Goal: Task Accomplishment & Management: Use online tool/utility

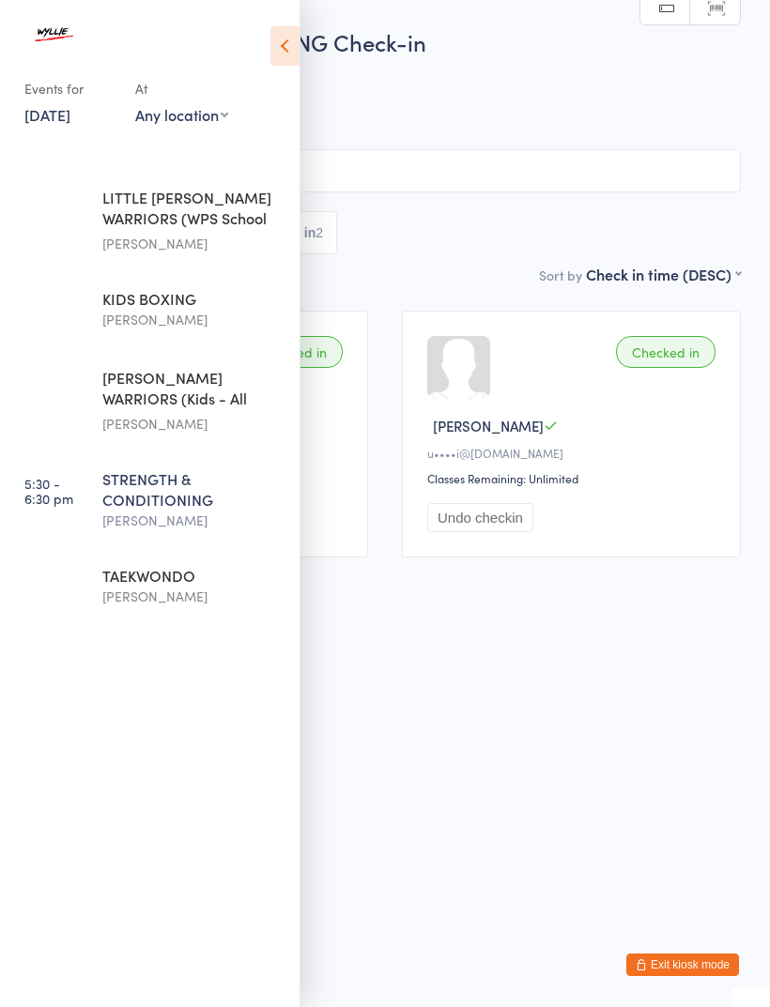
click at [188, 586] on div "TAEKWONDO" at bounding box center [192, 575] width 181 height 21
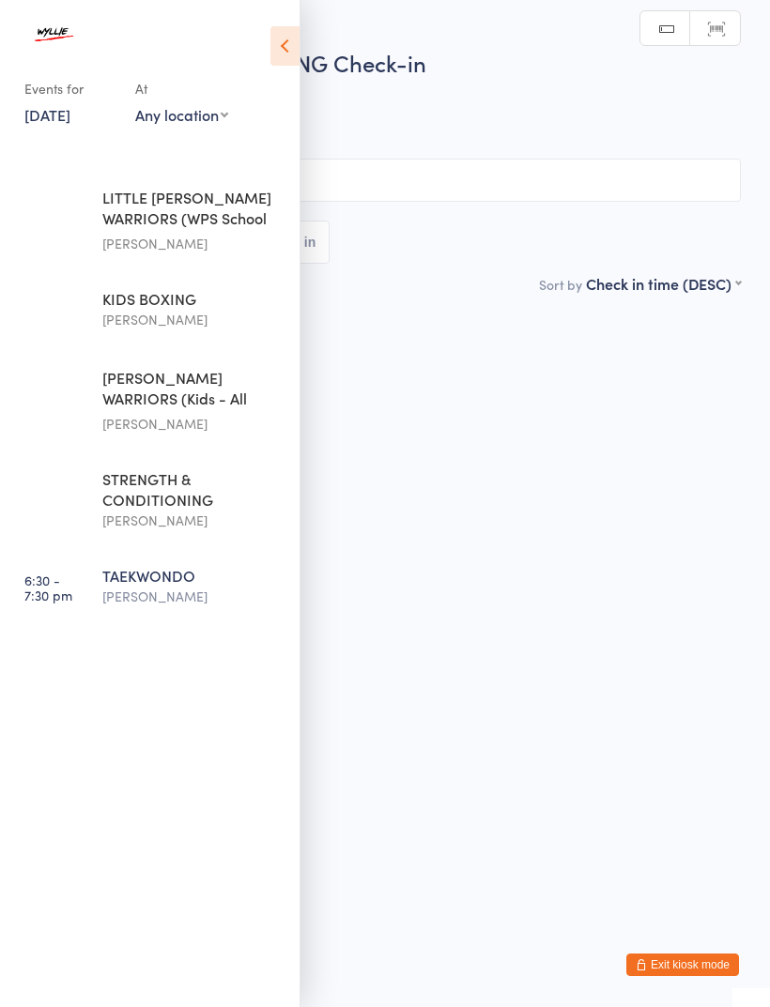
click at [293, 35] on icon at bounding box center [284, 45] width 29 height 39
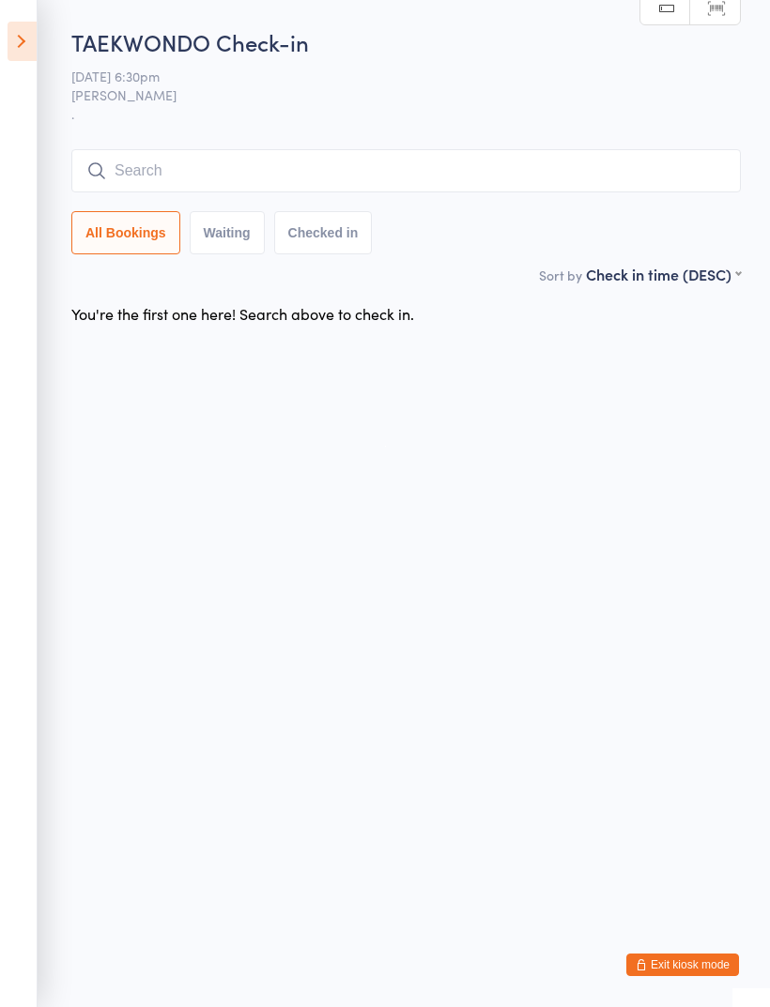
click at [166, 157] on input "search" at bounding box center [405, 170] width 669 height 43
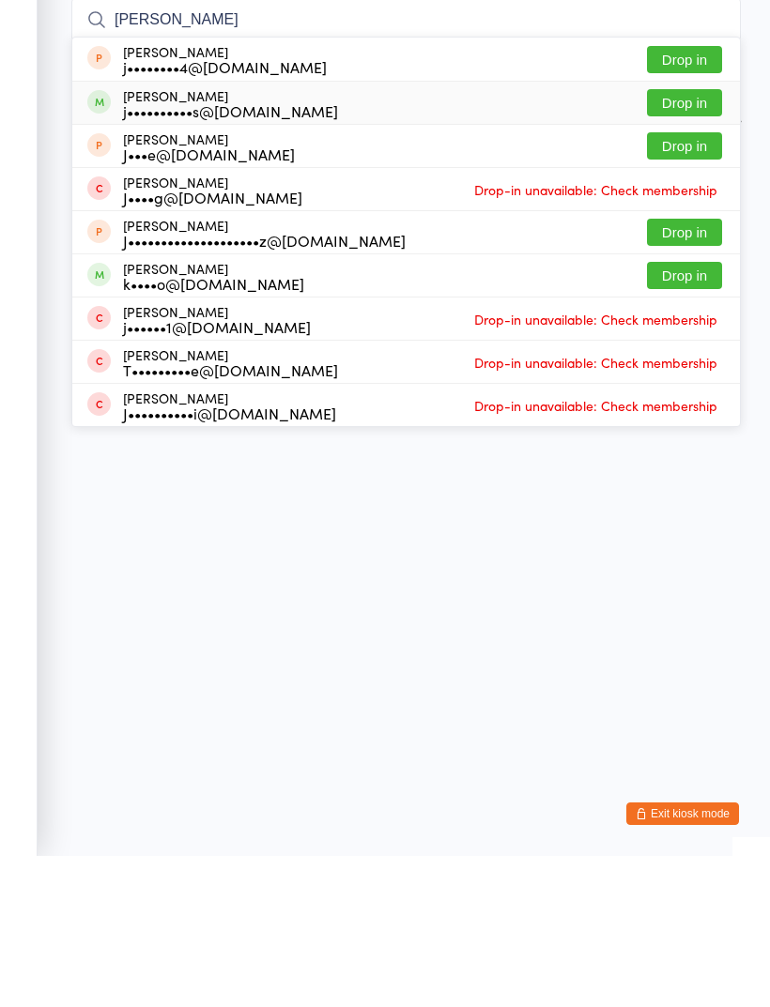
type input "[PERSON_NAME]"
click at [211, 254] on div "j••••••••••s@[DOMAIN_NAME]" at bounding box center [230, 261] width 215 height 15
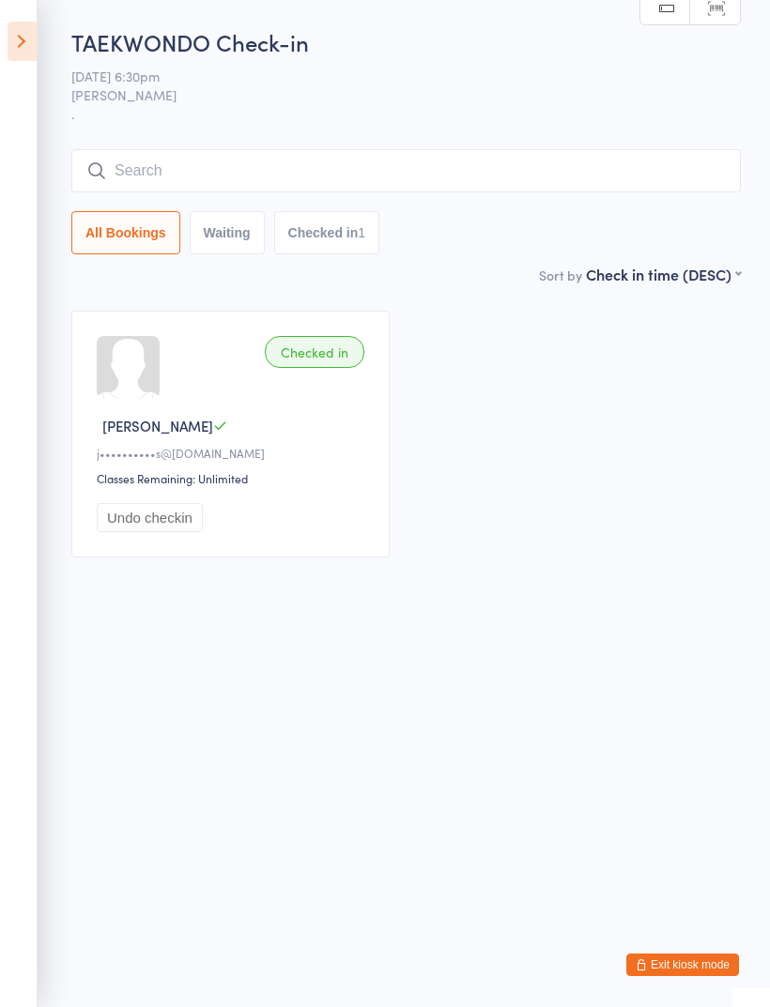
click at [574, 169] on input "search" at bounding box center [405, 170] width 669 height 43
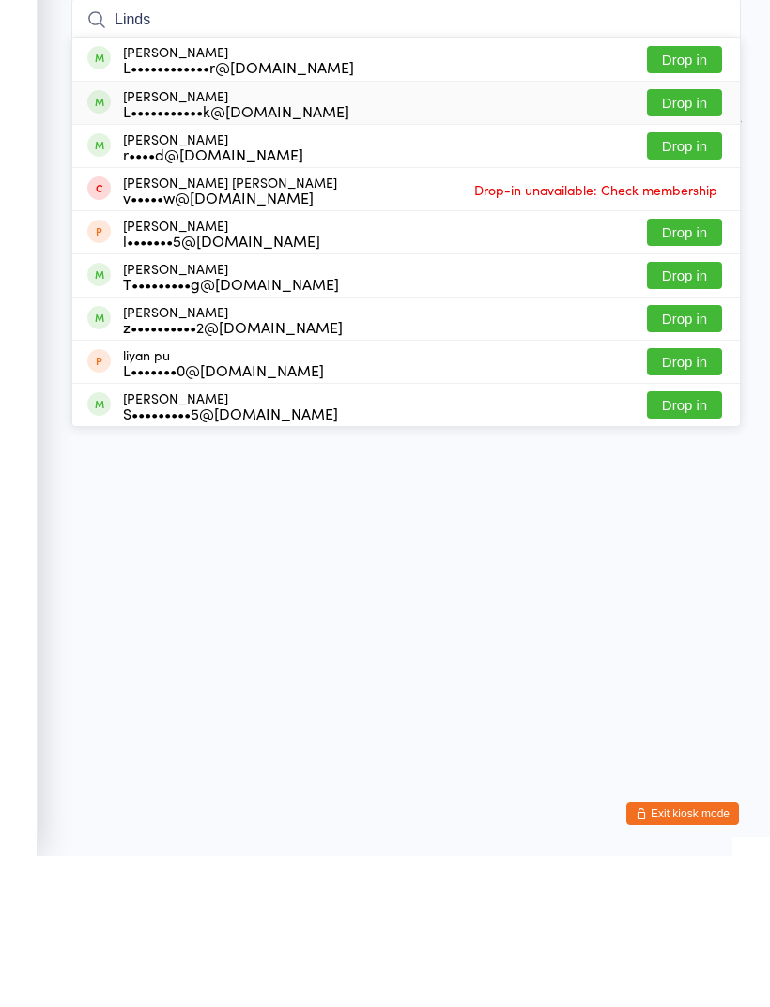
type input "Linds"
click at [525, 233] on div "[PERSON_NAME] L•••••••••••k@[DOMAIN_NAME] Drop in" at bounding box center [405, 254] width 667 height 42
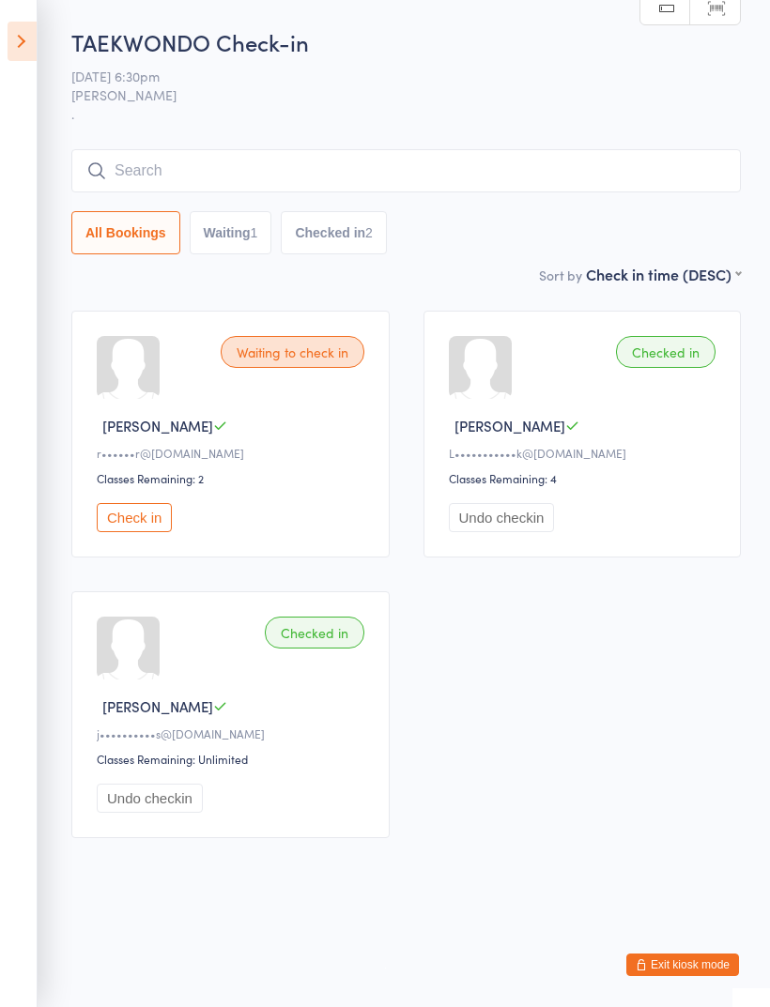
click at [656, 165] on input "search" at bounding box center [405, 170] width 669 height 43
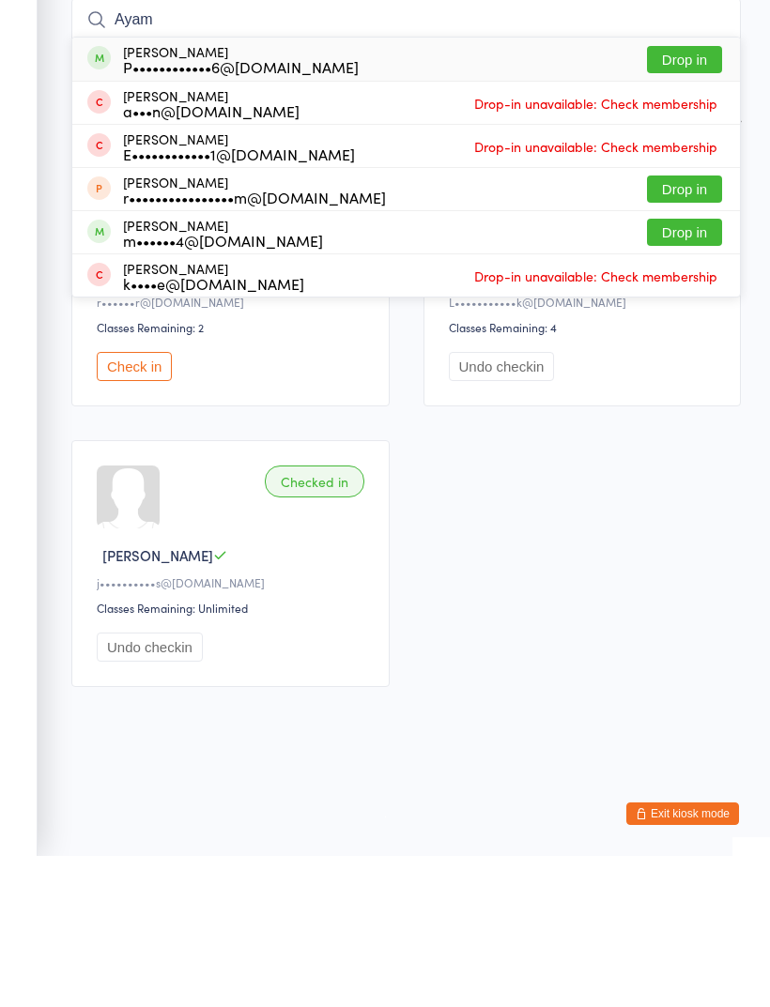
type input "Ayam"
click at [678, 197] on button "Drop in" at bounding box center [684, 210] width 75 height 27
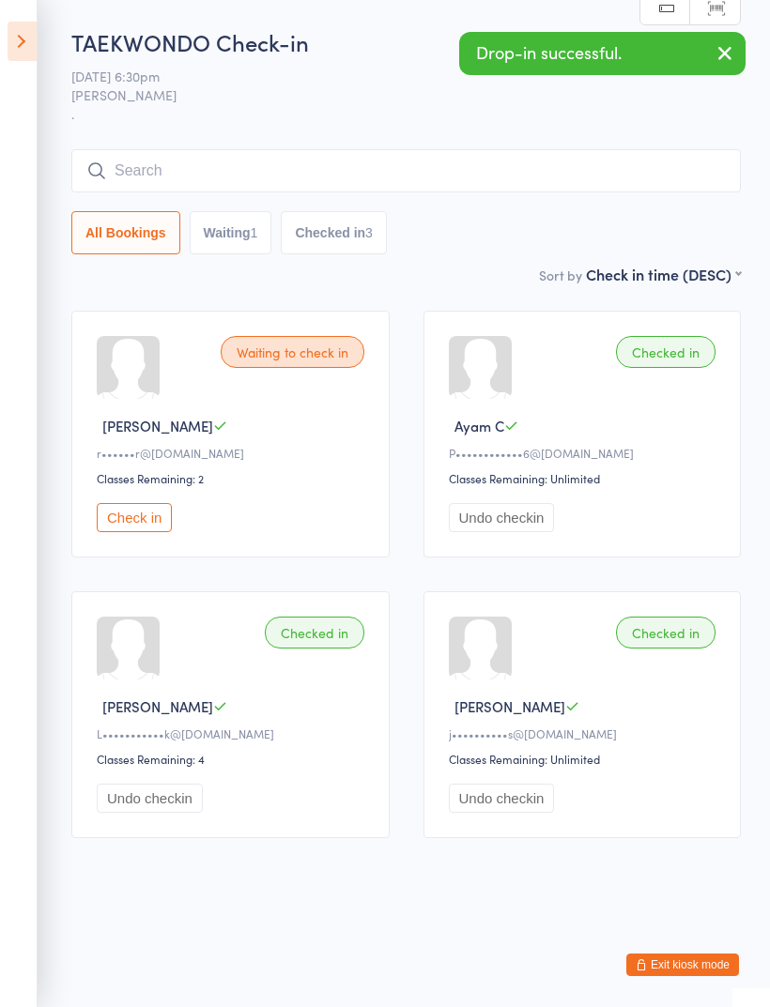
click at [209, 175] on input "search" at bounding box center [405, 170] width 669 height 43
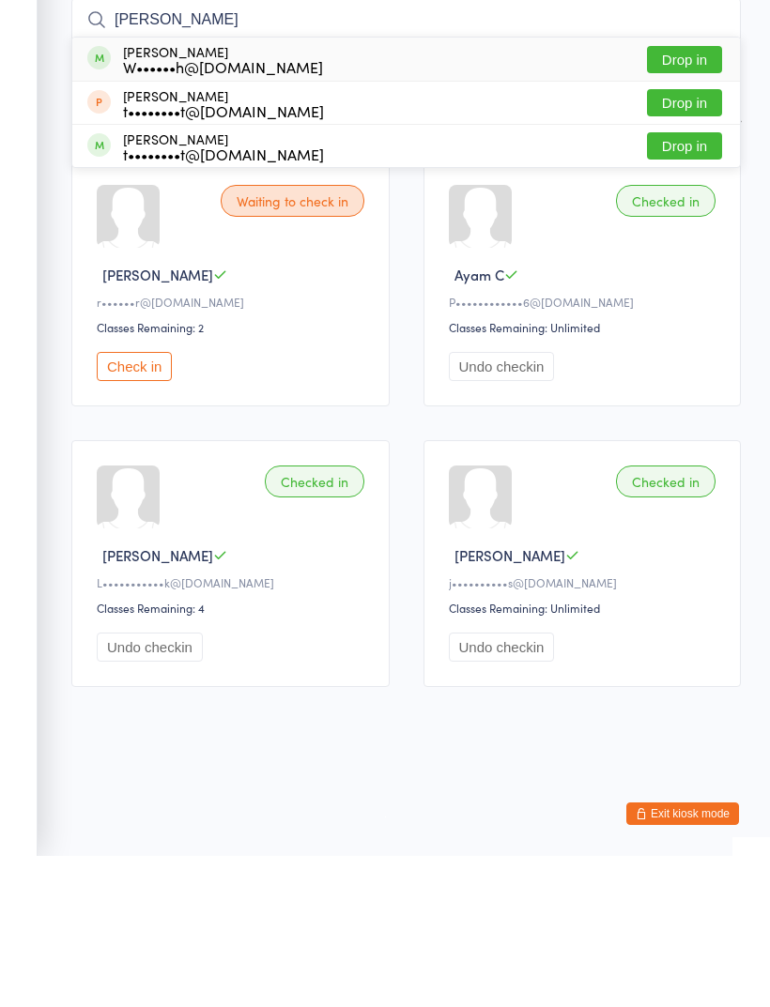
type input "[PERSON_NAME]"
click at [687, 197] on button "Drop in" at bounding box center [684, 210] width 75 height 27
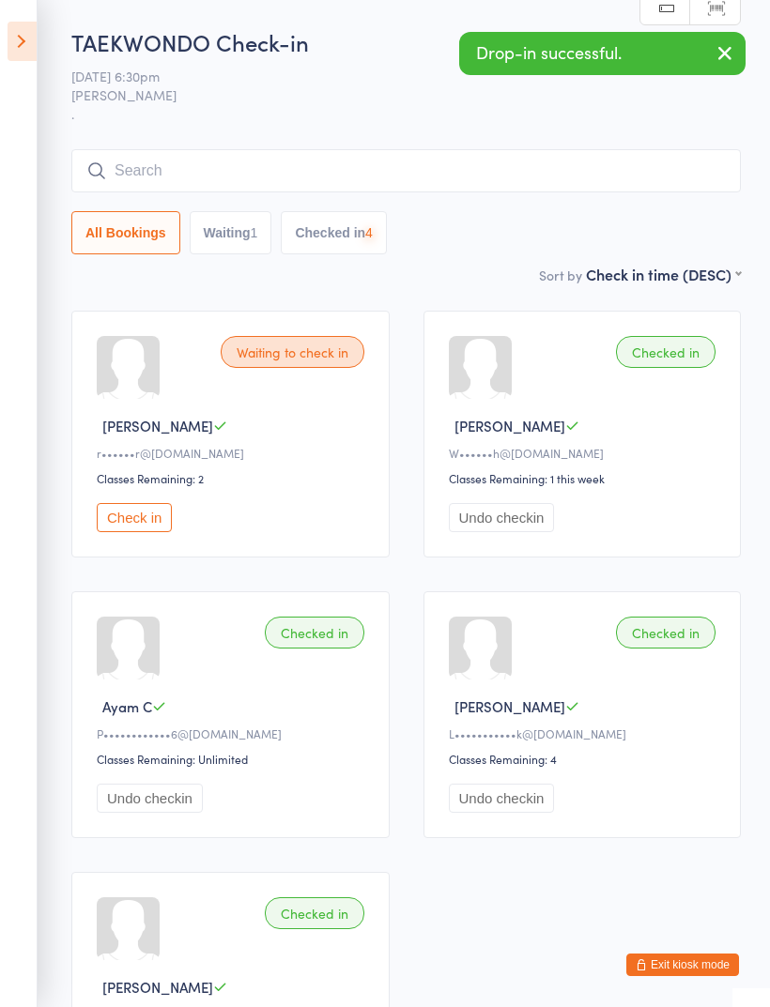
click at [315, 191] on input "search" at bounding box center [405, 170] width 669 height 43
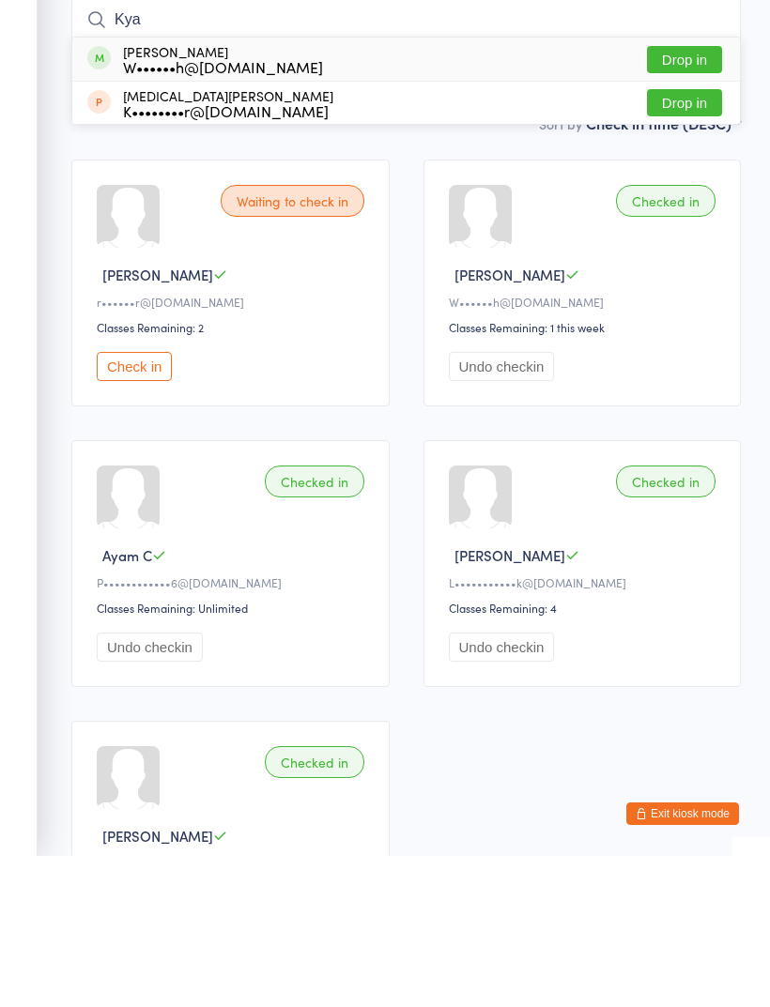
type input "Kya"
click at [698, 197] on button "Drop in" at bounding box center [684, 210] width 75 height 27
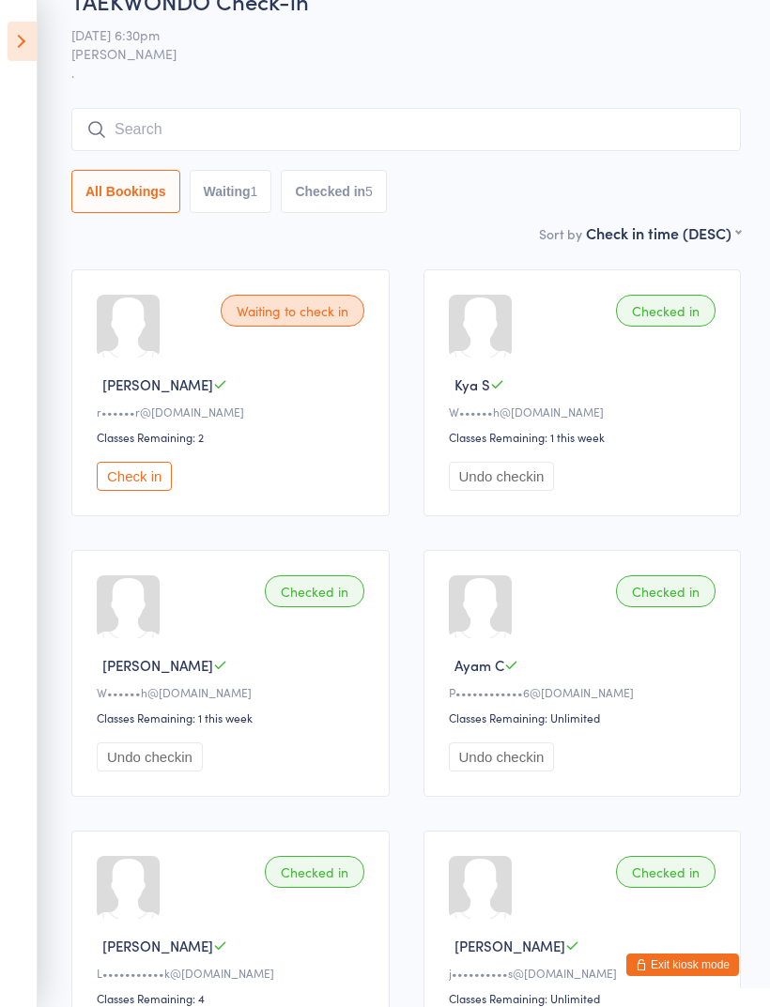
scroll to position [42, 0]
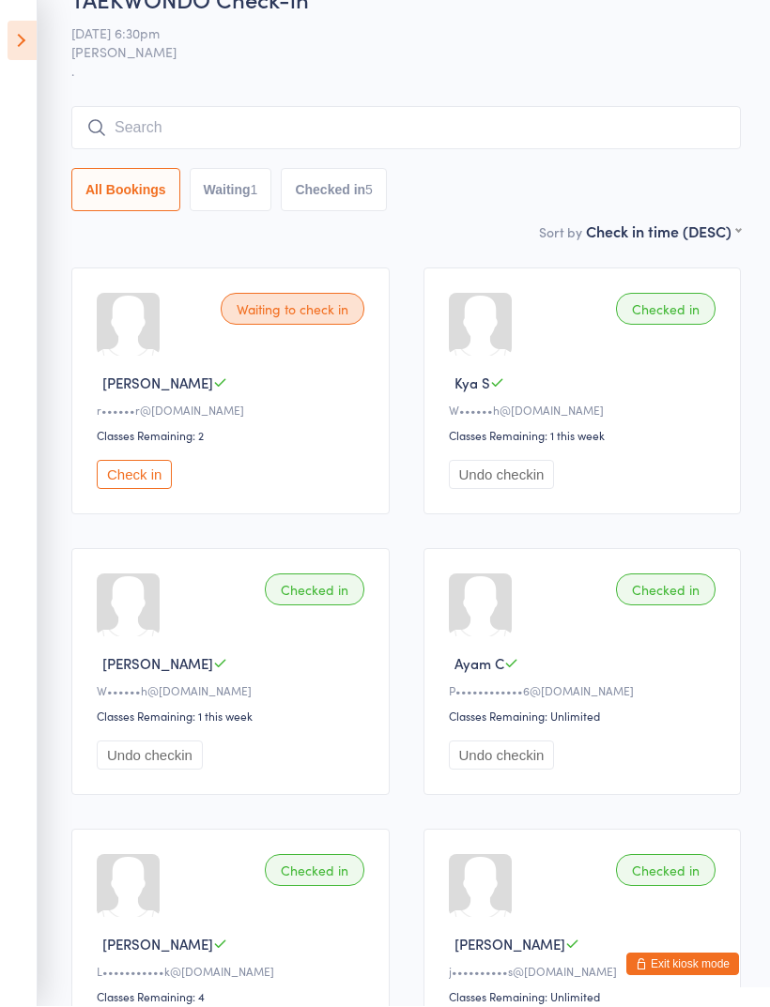
click at [84, 118] on input "search" at bounding box center [405, 128] width 669 height 43
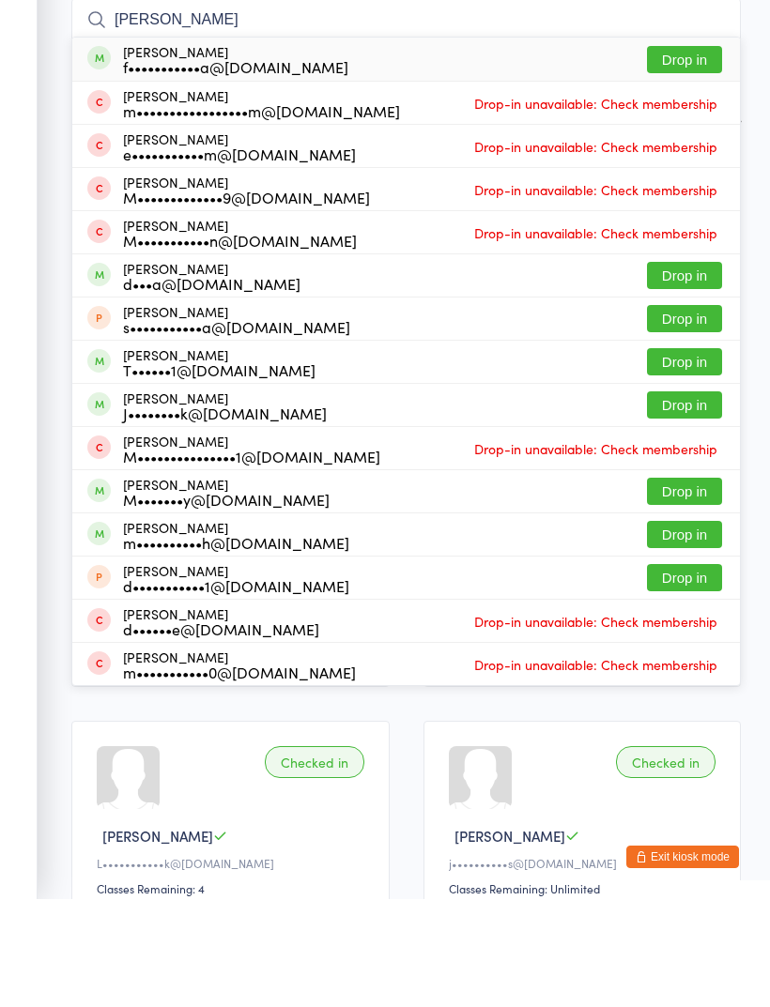
type input "[PERSON_NAME]"
click at [699, 154] on button "Drop in" at bounding box center [684, 167] width 75 height 27
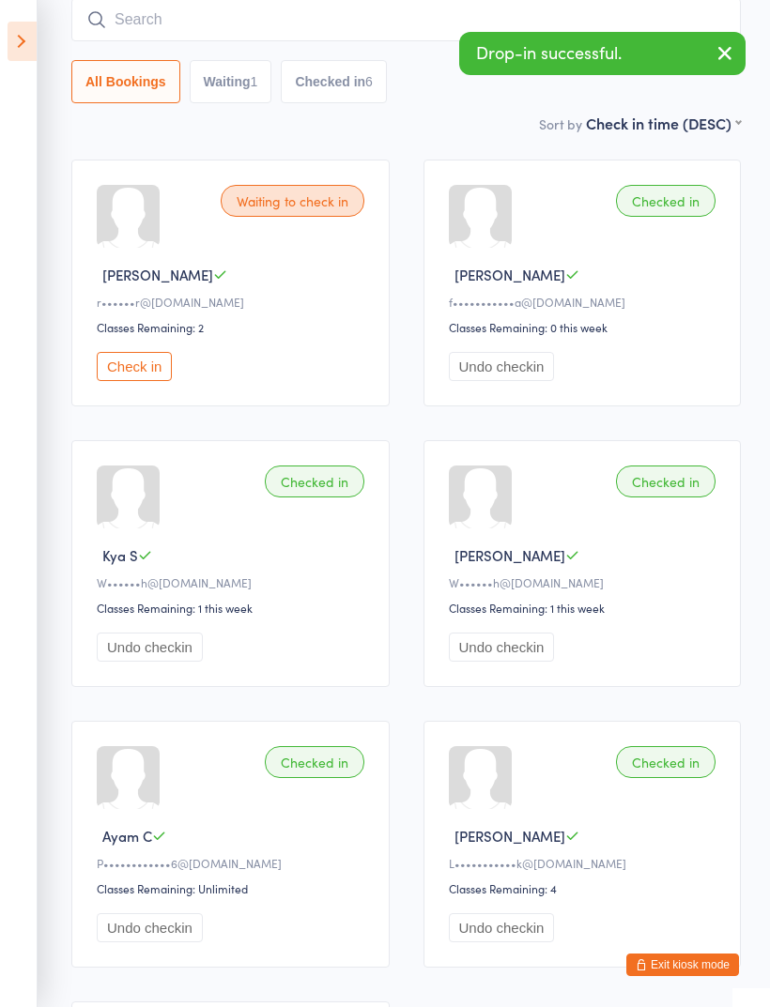
click at [118, 8] on input "search" at bounding box center [405, 19] width 669 height 43
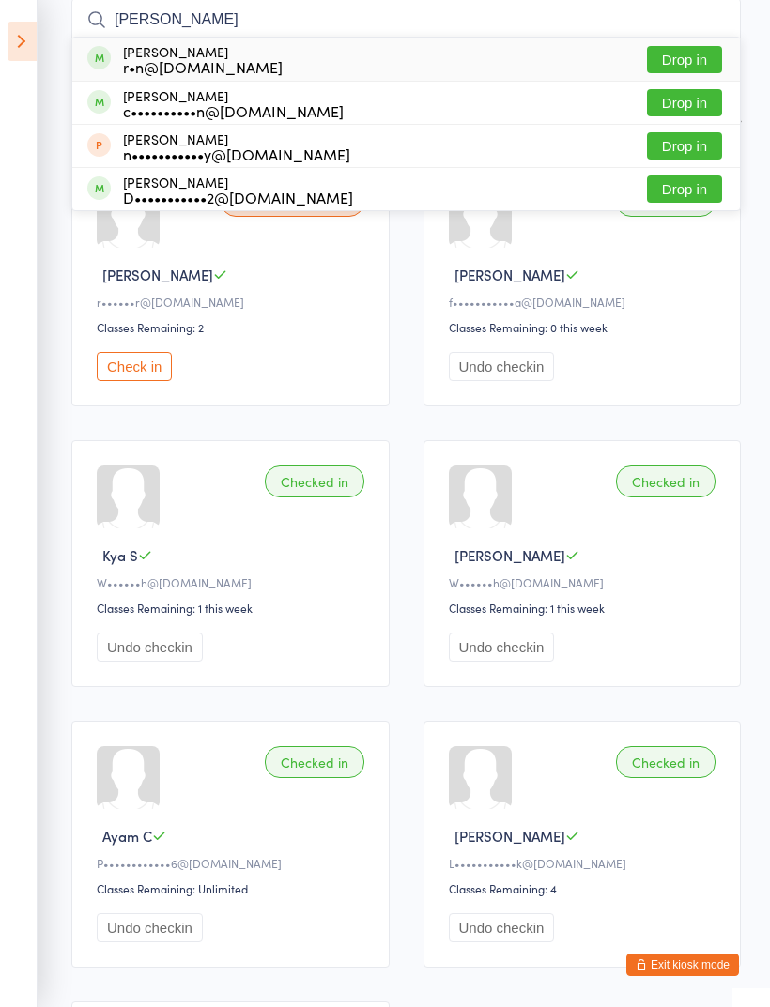
type input "[PERSON_NAME]"
click at [701, 50] on button "Drop in" at bounding box center [684, 59] width 75 height 27
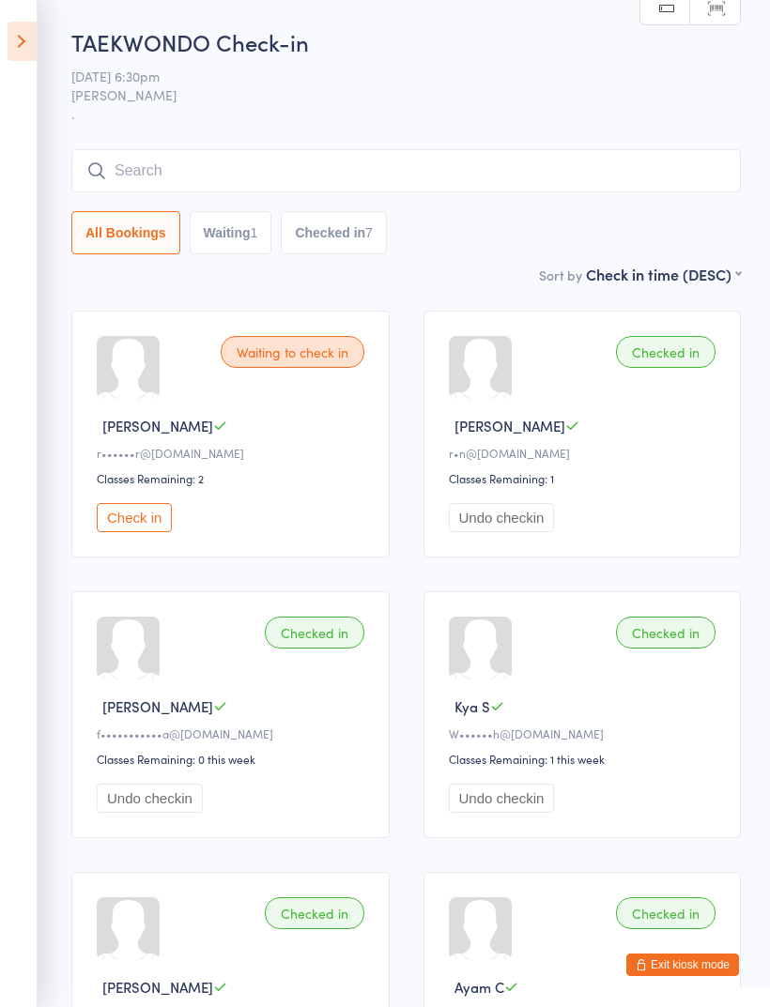
scroll to position [1, 0]
click at [559, 145] on div "TAEKWONDO Check-in [DATE] 6:30pm [PERSON_NAME] . Manual search Scanner input Al…" at bounding box center [405, 143] width 669 height 237
click at [543, 166] on input "search" at bounding box center [405, 169] width 669 height 43
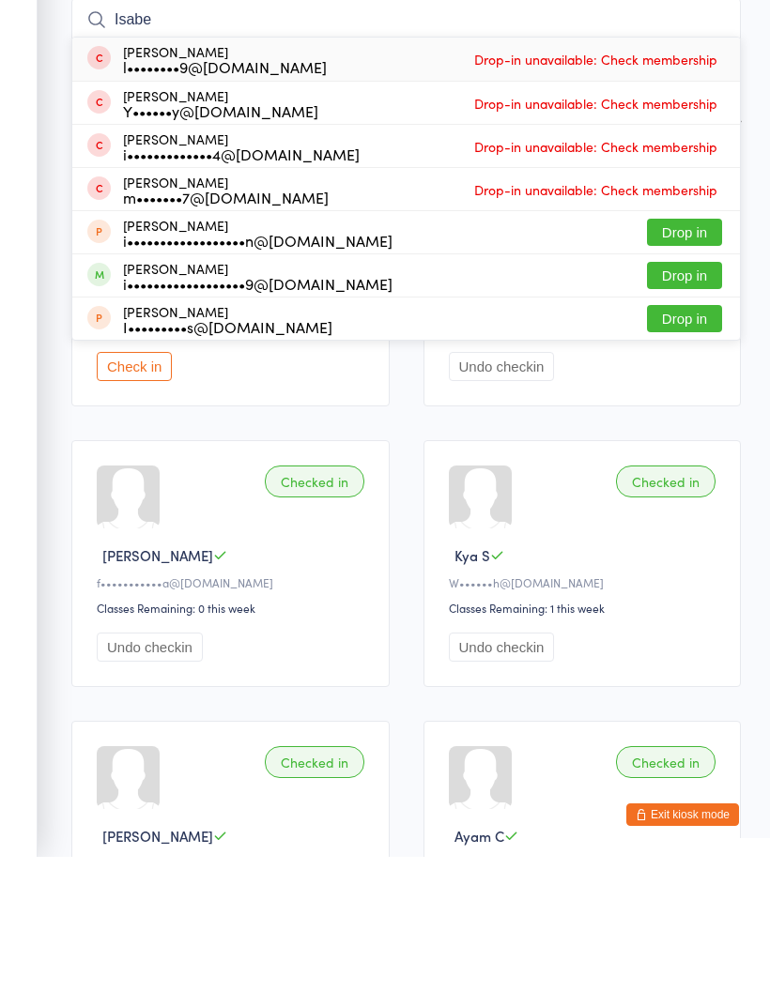
type input "Isabe"
click at [692, 412] on button "Drop in" at bounding box center [684, 425] width 75 height 27
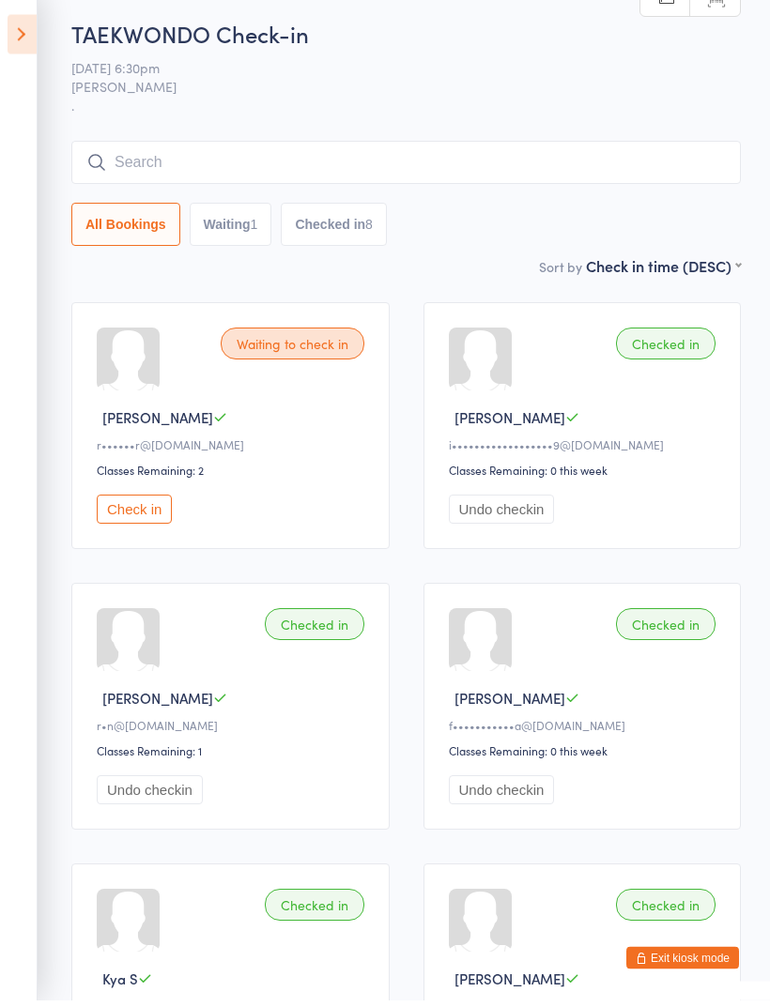
scroll to position [0, 0]
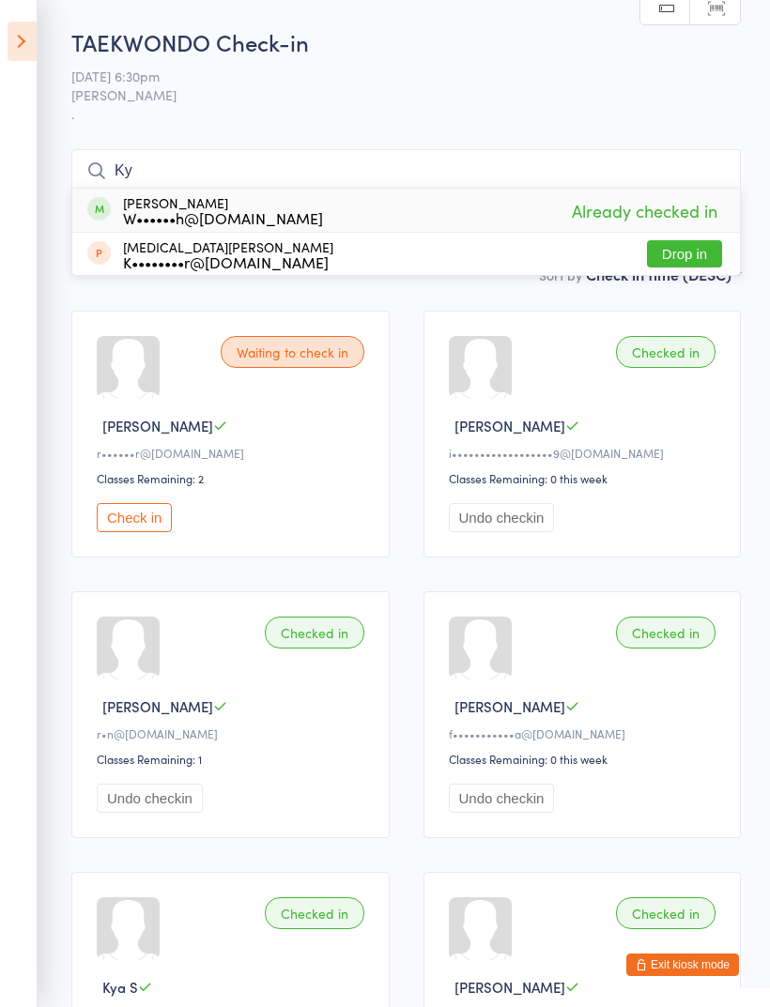
type input "K"
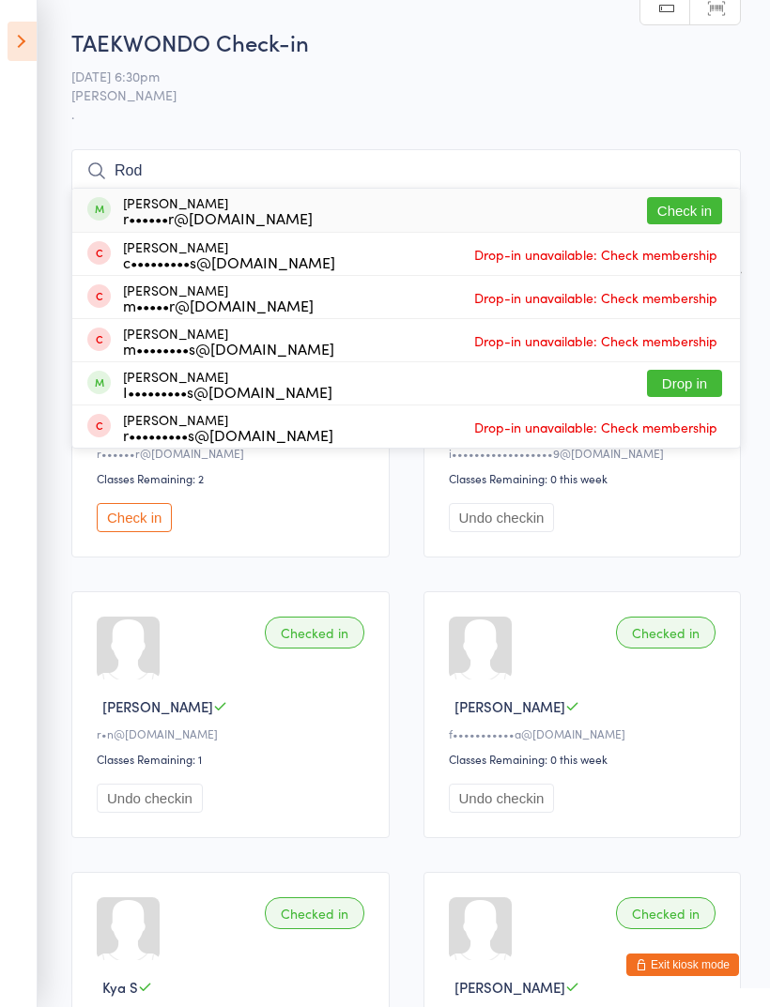
type input "Rod"
click at [711, 208] on button "Check in" at bounding box center [684, 210] width 75 height 27
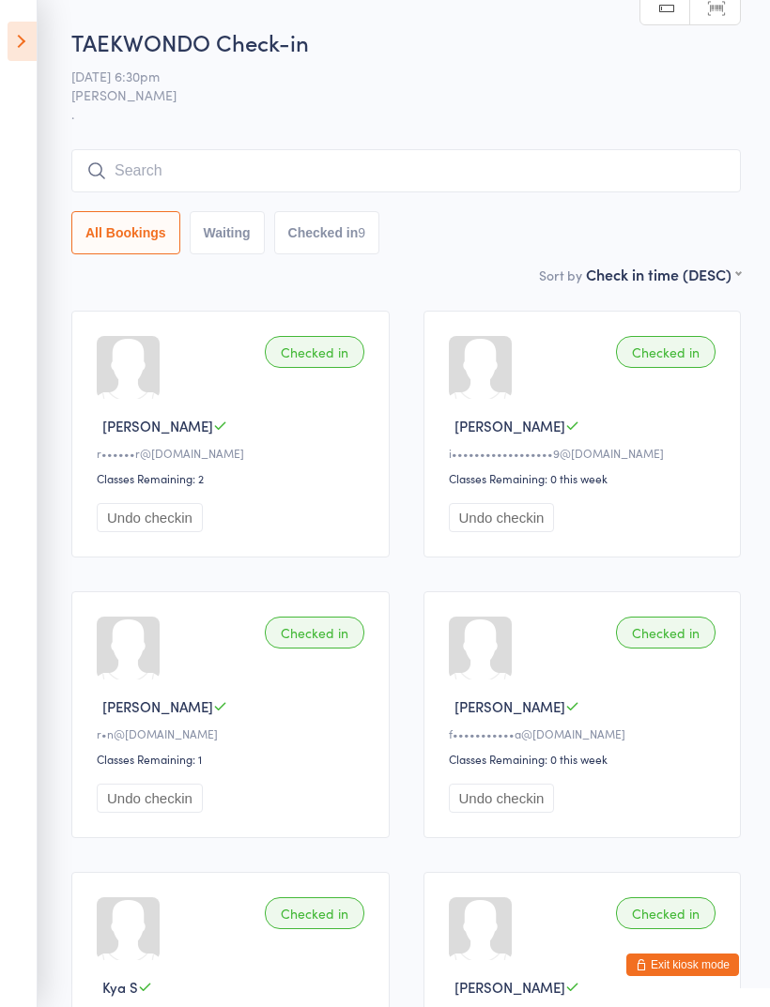
click at [120, 166] on input "search" at bounding box center [405, 170] width 669 height 43
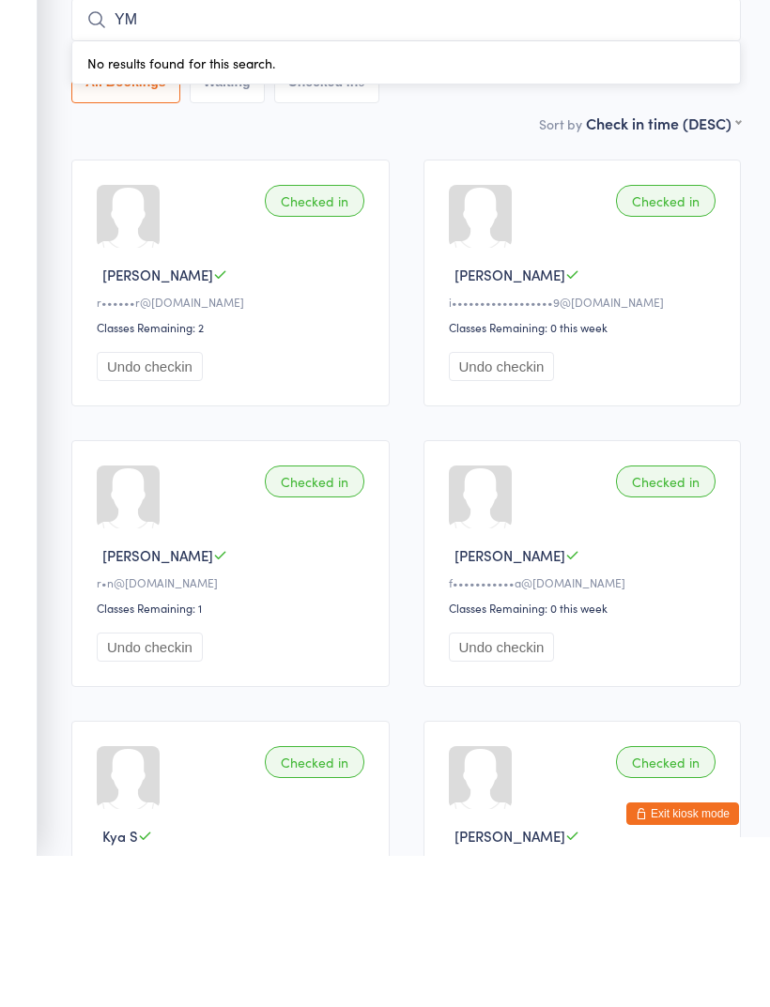
type input "Y"
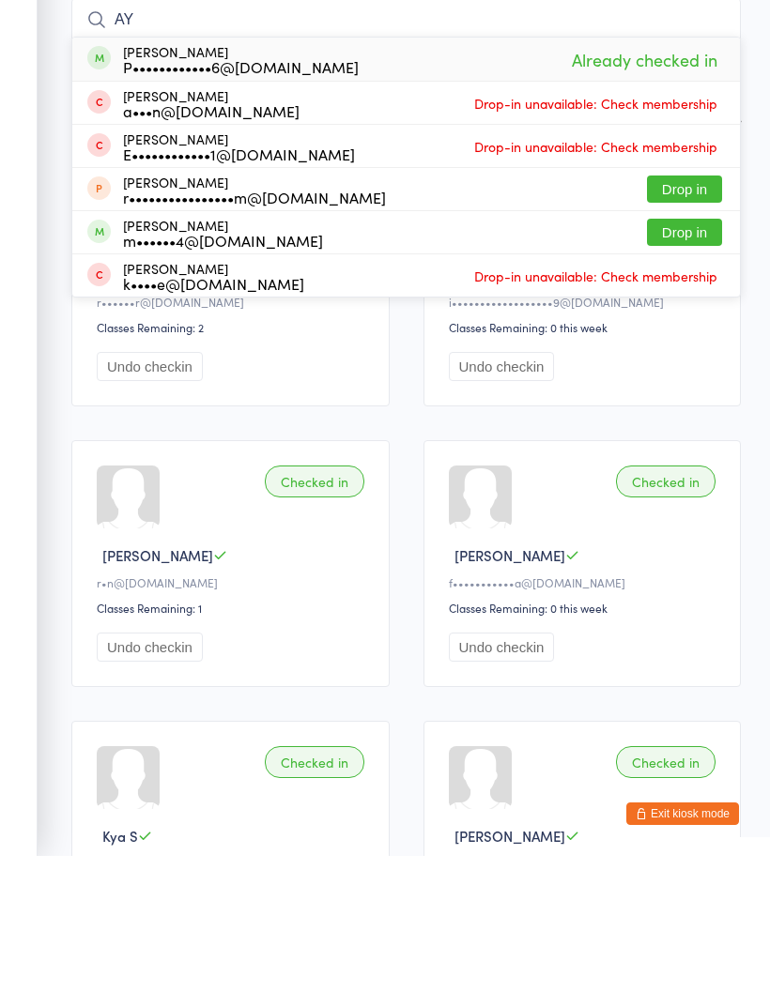
type input "A"
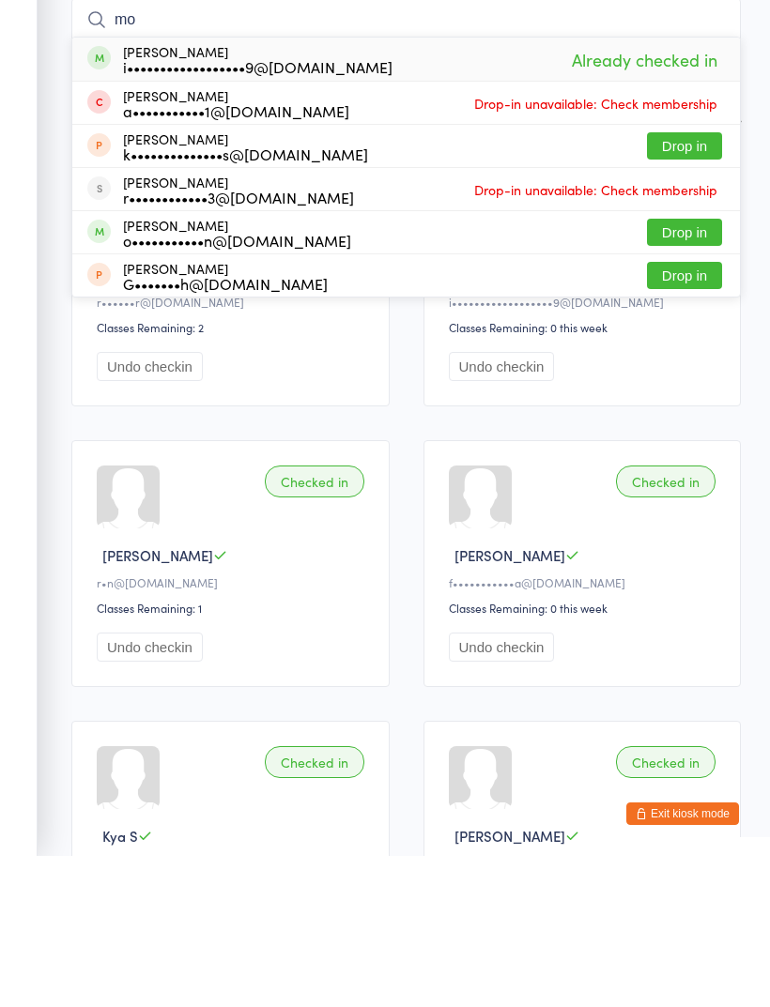
type input "m"
